Goal: Transaction & Acquisition: Purchase product/service

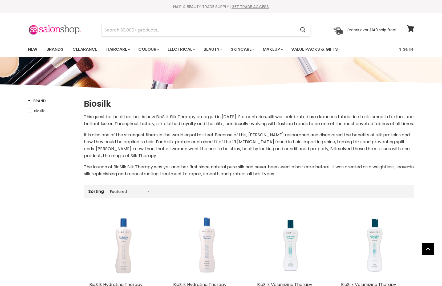
select select "manual"
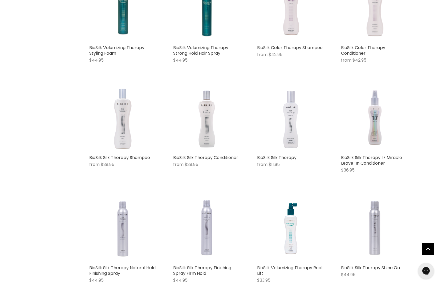
scroll to position [349, 0]
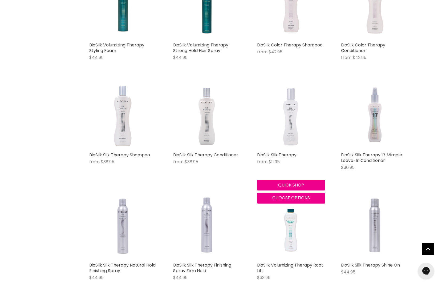
click at [288, 140] on img "Main content" at bounding box center [291, 115] width 36 height 68
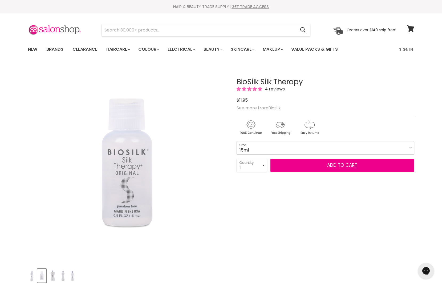
click at [261, 147] on select "15ml 67ml 167ml 355ml 1L" at bounding box center [326, 147] width 178 height 13
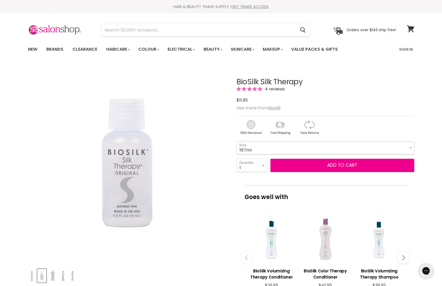
click at [237, 141] on select "15ml 67ml 167ml 355ml 1L" at bounding box center [326, 147] width 178 height 13
select select "167ml"
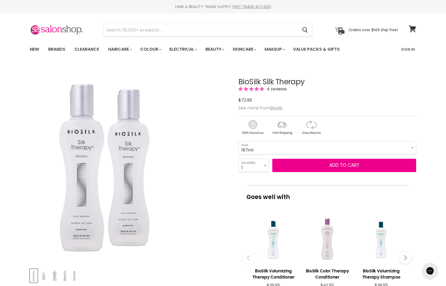
click at [205, 229] on div "Click or scroll to zoom Tap or pinch to zoom" at bounding box center [129, 164] width 199 height 199
